Goal: Communication & Community: Answer question/provide support

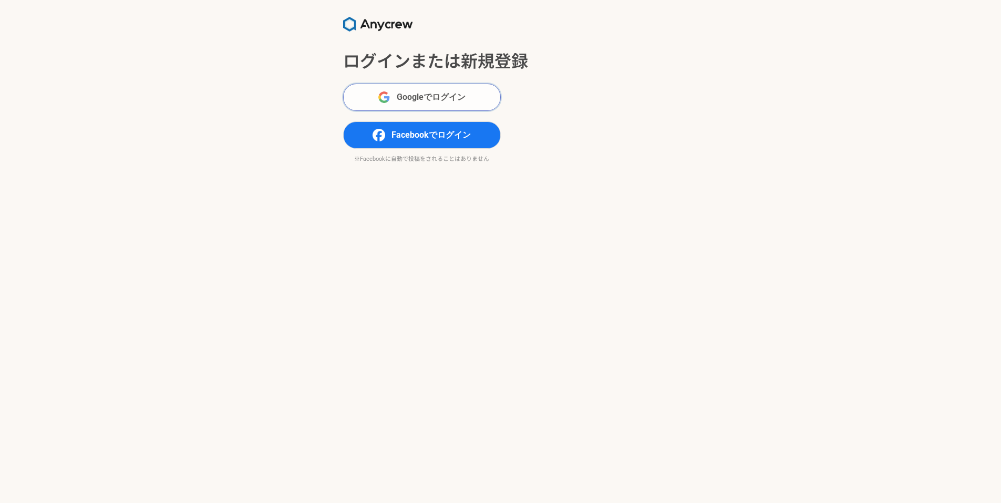
click at [426, 99] on span "Googleでログイン" at bounding box center [431, 97] width 69 height 13
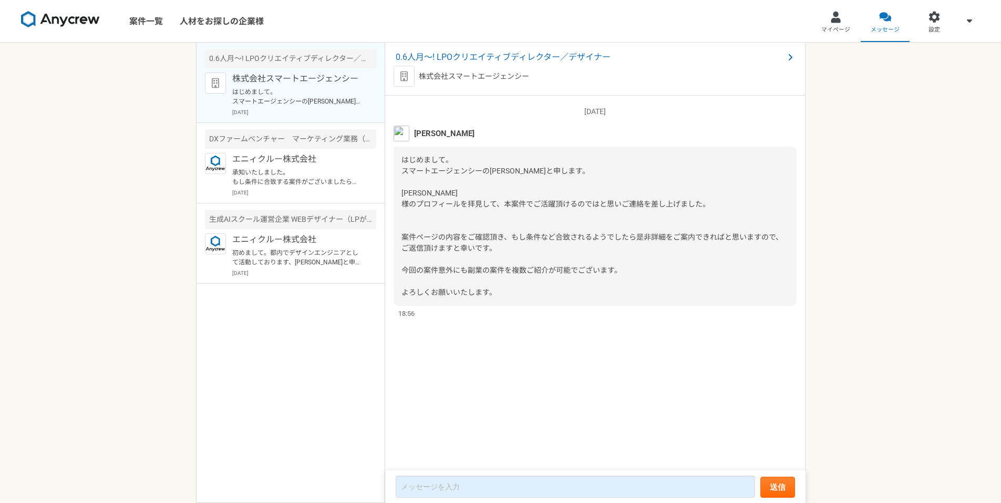
click at [590, 362] on div "[DATE] [PERSON_NAME] はじめまして。 スマートエージェンシーの[PERSON_NAME]と申します。 [PERSON_NAME] 様のプロ…" at bounding box center [595, 284] width 420 height 376
click at [842, 20] on link "マイページ" at bounding box center [835, 21] width 49 height 42
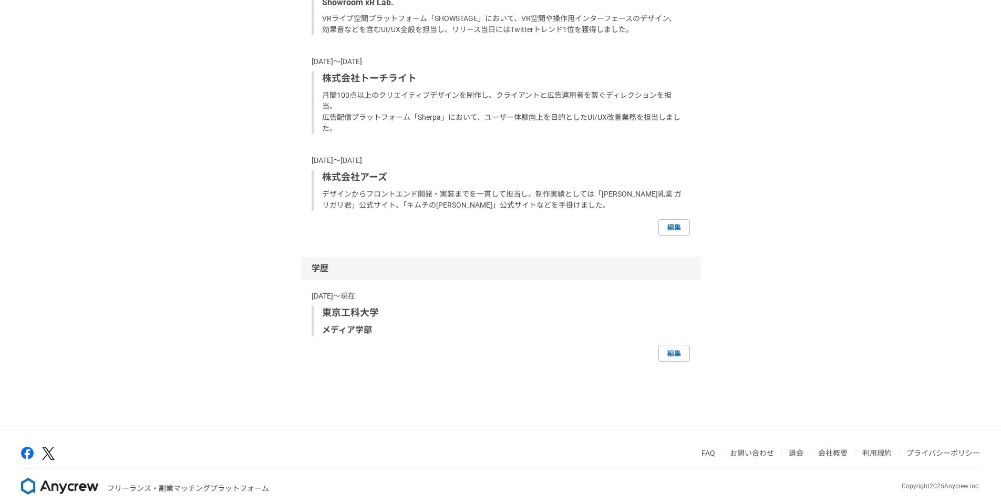
scroll to position [905, 0]
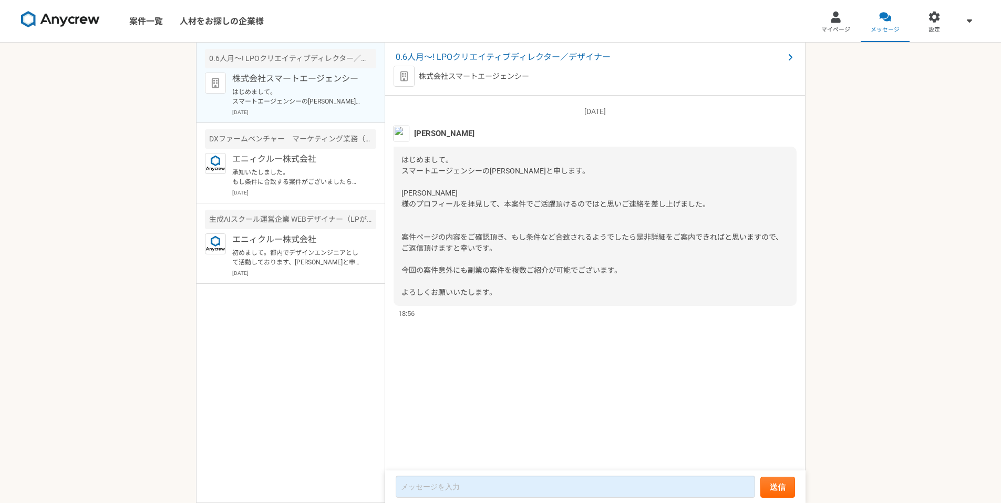
click at [424, 133] on span "[PERSON_NAME]" at bounding box center [444, 134] width 60 height 12
click at [279, 86] on div "株式会社スマートエージェンシー はじめまして。 スマートエージェンシーの[PERSON_NAME]と申します。 [PERSON_NAME] 様のプロフィールを…" at bounding box center [304, 94] width 144 height 44
click at [488, 76] on p "株式会社スマートエージェンシー" at bounding box center [474, 76] width 110 height 11
drag, startPoint x: 535, startPoint y: 74, endPoint x: 417, endPoint y: 78, distance: 118.2
click at [417, 78] on div "株式会社スマートエージェンシー" at bounding box center [594, 76] width 403 height 21
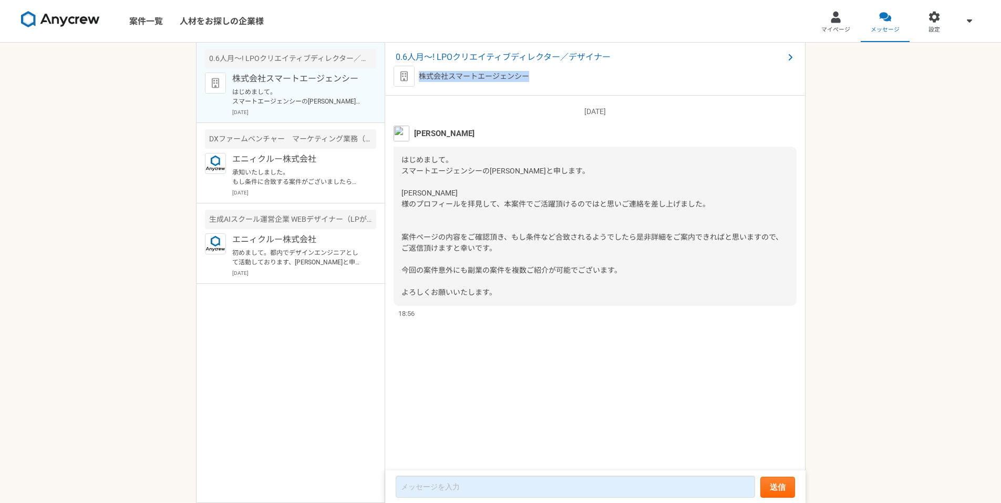
copy p "株式会社スマートエージェンシー"
click at [403, 74] on img at bounding box center [403, 76] width 21 height 21
click at [786, 56] on span at bounding box center [790, 57] width 13 height 13
drag, startPoint x: 979, startPoint y: 177, endPoint x: 968, endPoint y: 180, distance: 10.8
click at [975, 178] on div "案件一覧 人材をお探しの企業様 マイページ メッセージ 設定 0.6人月〜! LPOクリエイティブディレクター／デザイナー 株式会社スマートエージェンシー は…" at bounding box center [500, 251] width 1001 height 503
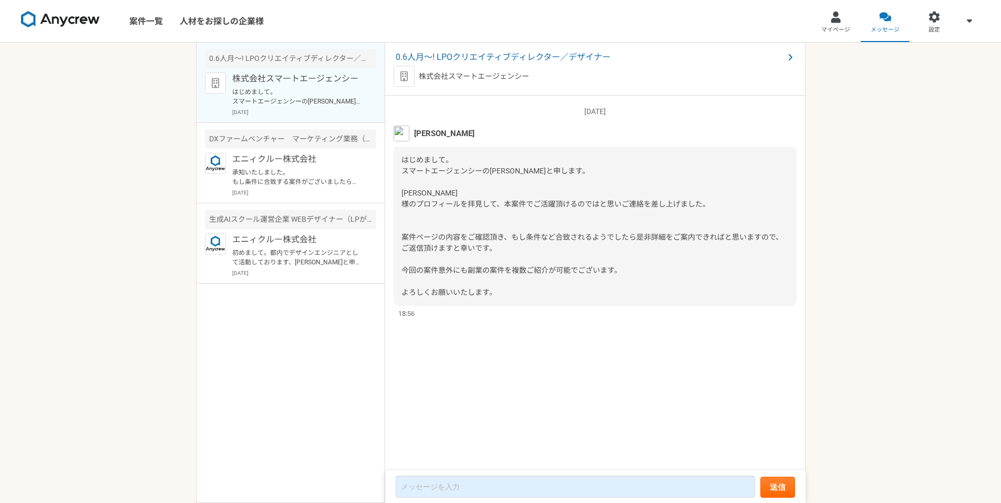
click at [120, 327] on div "案件一覧 人材をお探しの企業様 マイページ メッセージ 設定 0.6人月〜! LPOクリエイティブディレクター／デザイナー 株式会社スマートエージェンシー は…" at bounding box center [500, 251] width 1001 height 503
click at [532, 59] on span "0.6人月〜! LPOクリエイティブディレクター／デザイナー" at bounding box center [590, 57] width 388 height 13
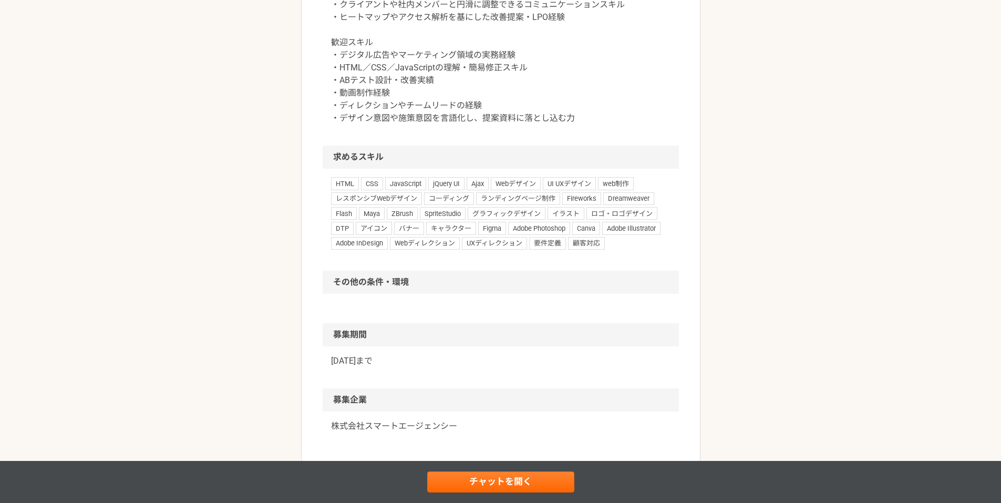
scroll to position [698, 0]
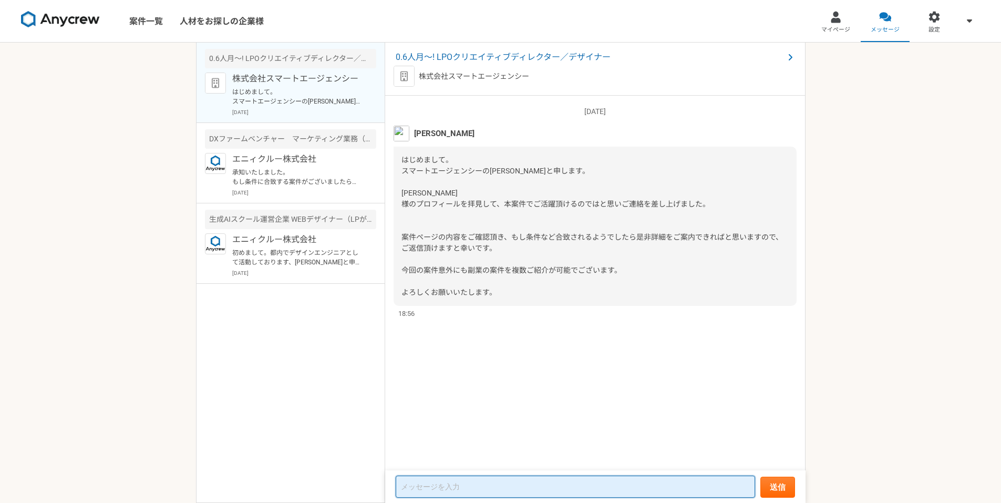
click at [512, 482] on textarea at bounding box center [575, 486] width 359 height 22
paste textarea "初めまして。[PERSON_NAME]と申します。 このたびは案件のご提案をいただき、誠にありがとうございます。 ご提示いただいた案件内容を拝見いたしました。…"
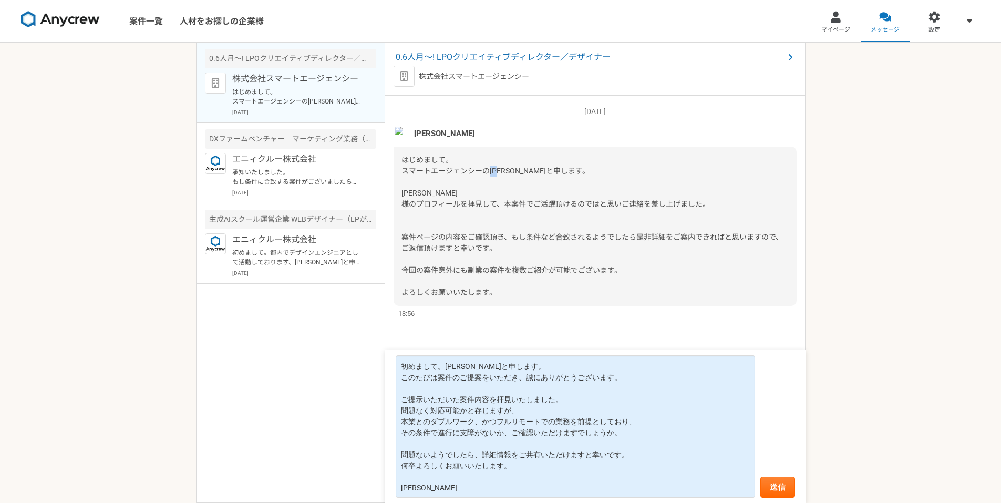
drag, startPoint x: 501, startPoint y: 169, endPoint x: 489, endPoint y: 170, distance: 12.1
click at [489, 170] on span "はじめまして。 スマートエージェンシーの[PERSON_NAME]と申します。 [PERSON_NAME] 様のプロフィールを拝見して、本案件でご活躍頂けるの…" at bounding box center [591, 225] width 381 height 141
copy span "[PERSON_NAME]"
click at [522, 403] on textarea "初めまして。[PERSON_NAME]と申します。 このたびは案件のご提案をいただき、誠にありがとうございます。 ご提示いただいた案件内容を拝見いたしました。…" at bounding box center [575, 426] width 359 height 142
click at [514, 174] on span "はじめまして。 スマートエージェンシーの[PERSON_NAME]と申します。 [PERSON_NAME] 様のプロフィールを拝見して、本案件でご活躍頂けるの…" at bounding box center [591, 225] width 381 height 141
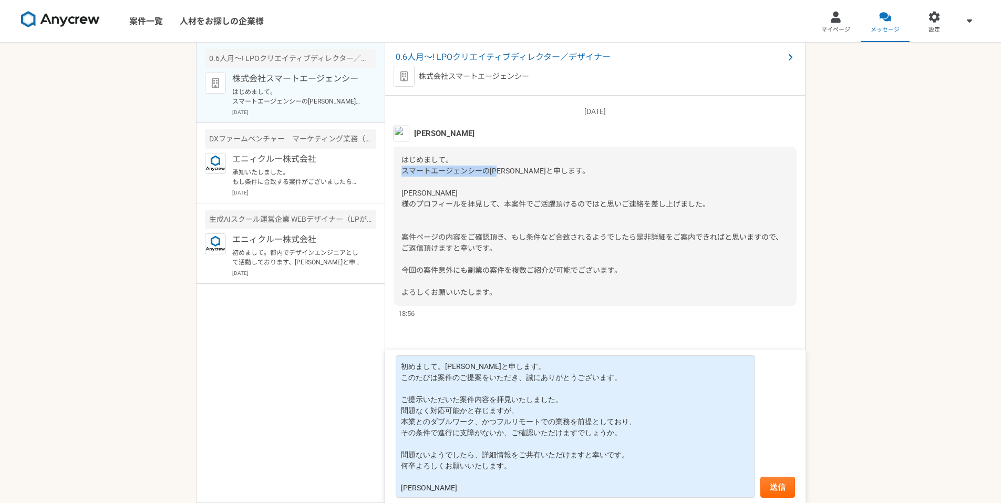
drag, startPoint x: 503, startPoint y: 167, endPoint x: 403, endPoint y: 173, distance: 100.5
click at [403, 173] on span "はじめまして。 スマートエージェンシーの[PERSON_NAME]と申します。 [PERSON_NAME] 様のプロフィールを拝見して、本案件でご活躍頂けるの…" at bounding box center [591, 225] width 381 height 141
copy span "スマートエージェンシーの[PERSON_NAME]"
drag, startPoint x: 169, startPoint y: 415, endPoint x: 280, endPoint y: 454, distance: 117.9
click at [173, 421] on div "案件一覧 人材をお探しの企業様 マイページ メッセージ 設定 0.6人月〜! LPOクリエイティブディレクター／デザイナー 株式会社スマートエージェンシー は…" at bounding box center [500, 251] width 1001 height 503
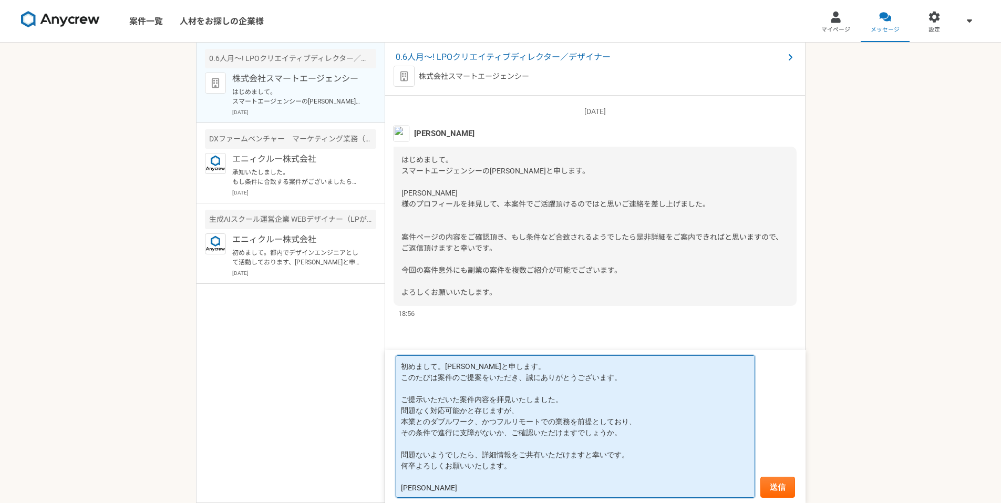
click at [464, 457] on textarea "初めまして。[PERSON_NAME]と申します。 このたびは案件のご提案をいただき、誠にありがとうございます。 ご提示いただいた案件内容を拝見いたしました。…" at bounding box center [575, 426] width 359 height 142
paste textarea "スマートエージェンシー [PERSON_NAME] 初めまして。[PERSON_NAME]と申します。 このたびは案件のご提案をいただき、誠にありがとうござい…"
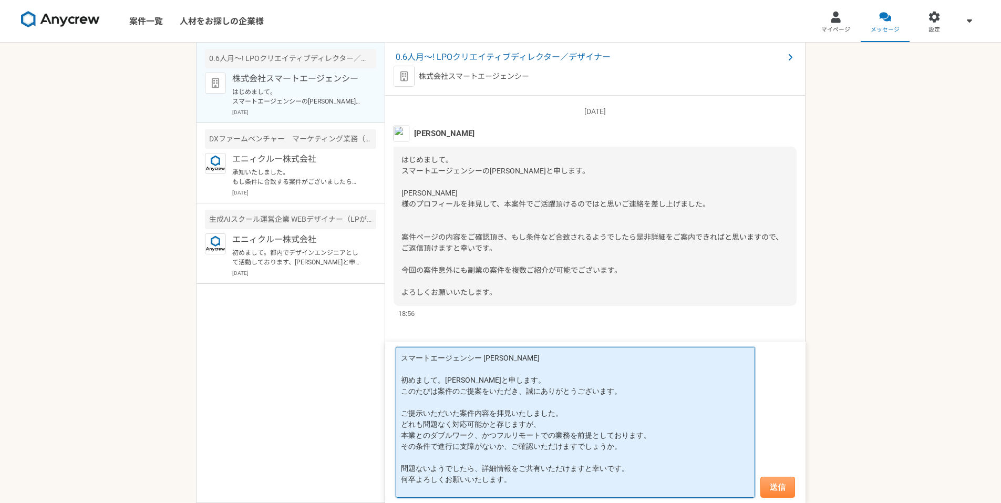
type textarea "スマートエージェンシー [PERSON_NAME] 初めまして。[PERSON_NAME]と申します。 このたびは案件のご提案をいただき、誠にありがとうござい…"
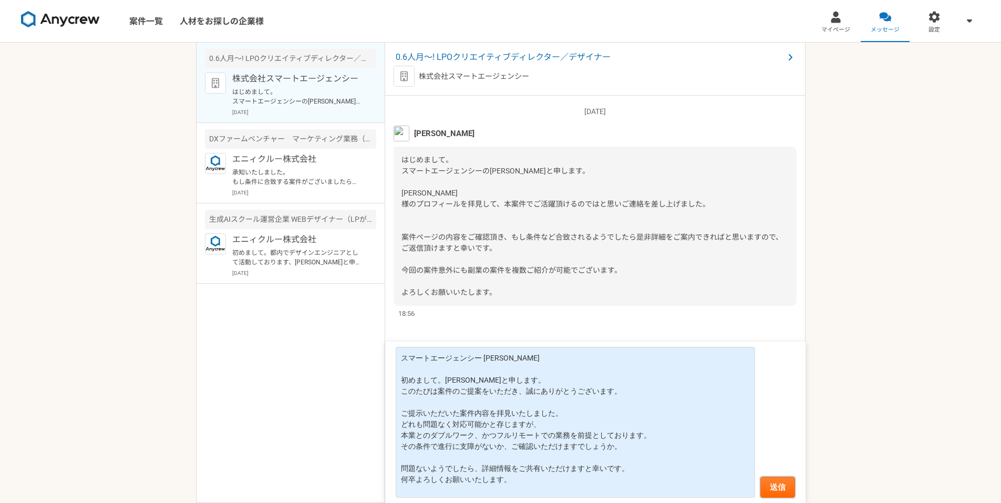
drag, startPoint x: 789, startPoint y: 484, endPoint x: 829, endPoint y: 480, distance: 39.7
click at [789, 484] on button "送信" at bounding box center [777, 486] width 35 height 21
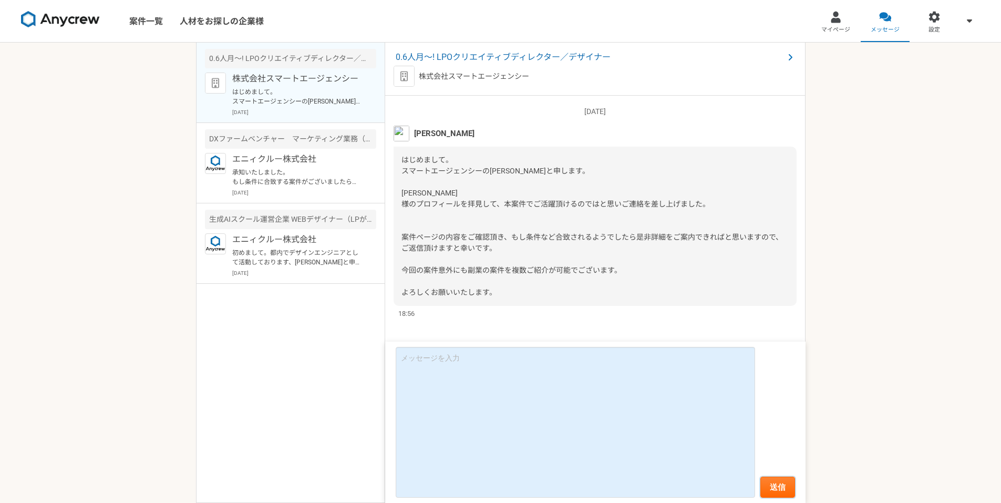
scroll to position [70, 0]
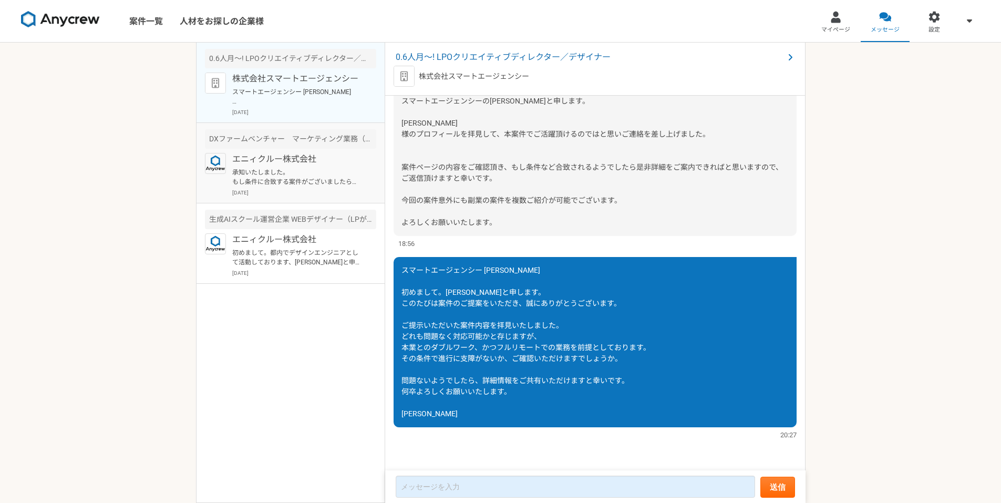
click at [369, 176] on div "エニィクルー株式会社 承知いたしました。 もし条件に合致する案件がございましたら、また お声がけいただければと思いますので、引き続き よろしくお願いいたします…" at bounding box center [304, 175] width 144 height 44
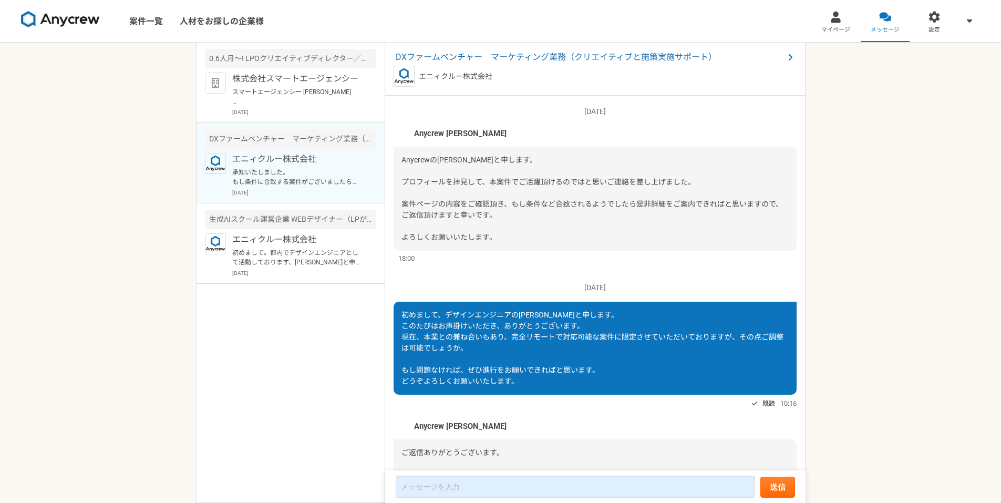
scroll to position [167, 0]
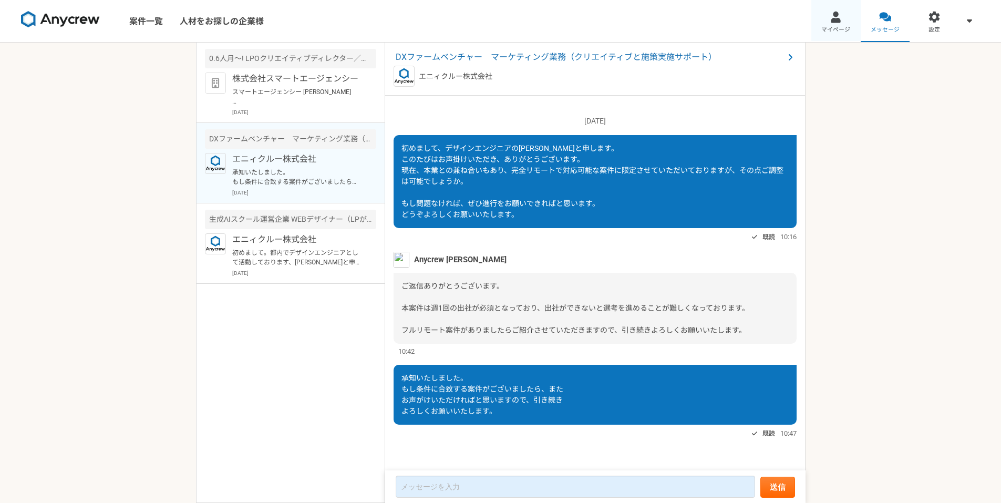
click at [815, 22] on link "マイページ" at bounding box center [835, 21] width 49 height 42
